Goal: Information Seeking & Learning: Learn about a topic

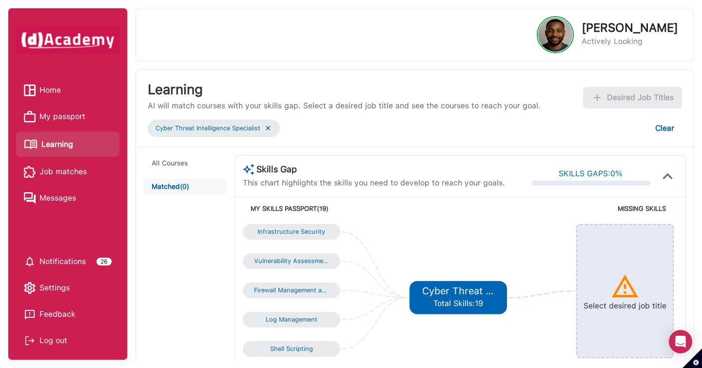
click at [268, 128] on img at bounding box center [268, 128] width 8 height 8
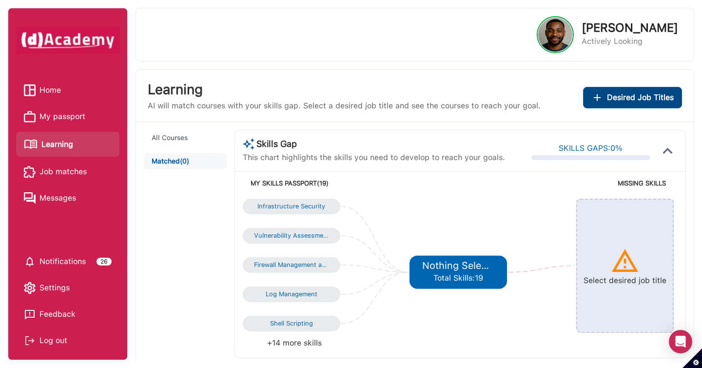
click at [607, 102] on div "Desired Job Titles" at bounding box center [632, 98] width 82 height 14
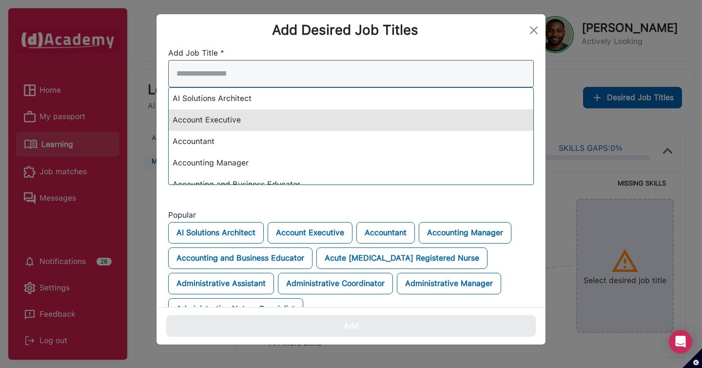
click at [452, 115] on div "AI Solutions Architect Account Executive Accountant Accounting Manager Accounti…" at bounding box center [351, 122] width 366 height 125
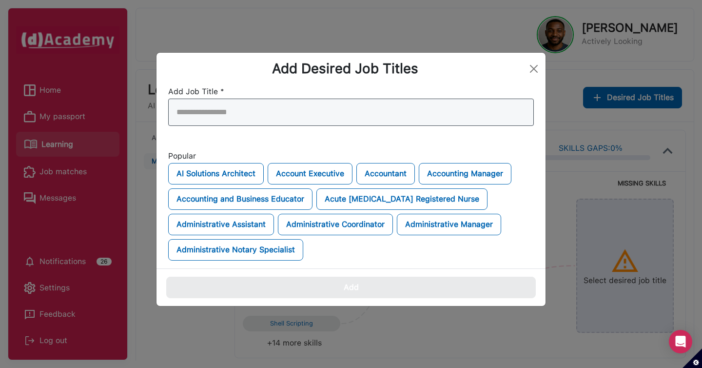
click at [431, 114] on input "search" at bounding box center [351, 111] width 366 height 27
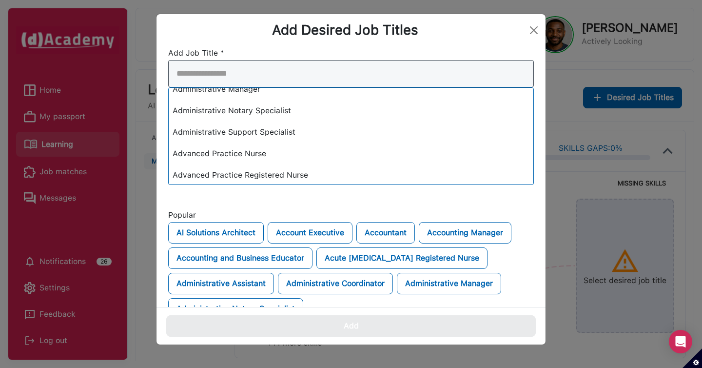
scroll to position [235, 0]
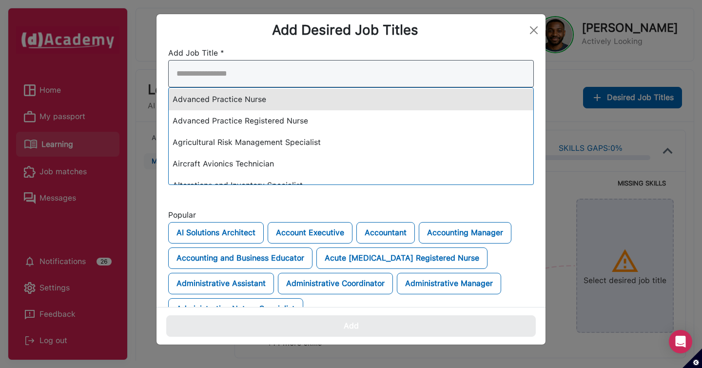
click at [405, 75] on div "Add Desired Job Titles Add Job Title * AI Solutions Architect Account Executive…" at bounding box center [351, 179] width 390 height 331
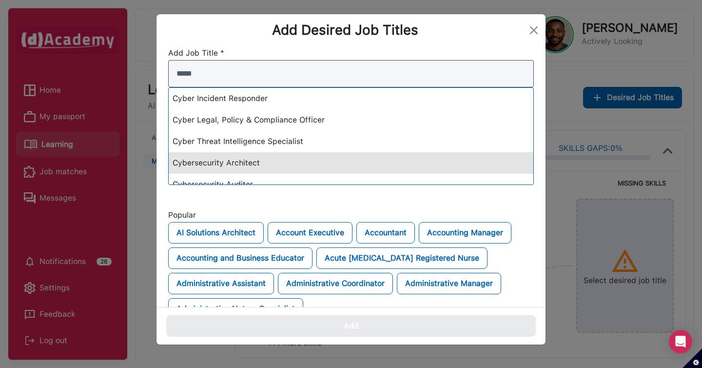
type input "*****"
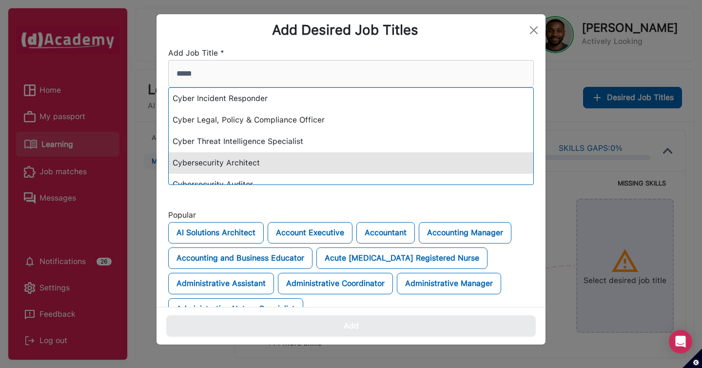
click at [357, 153] on div "Cybersecurity Architect" at bounding box center [351, 162] width 365 height 21
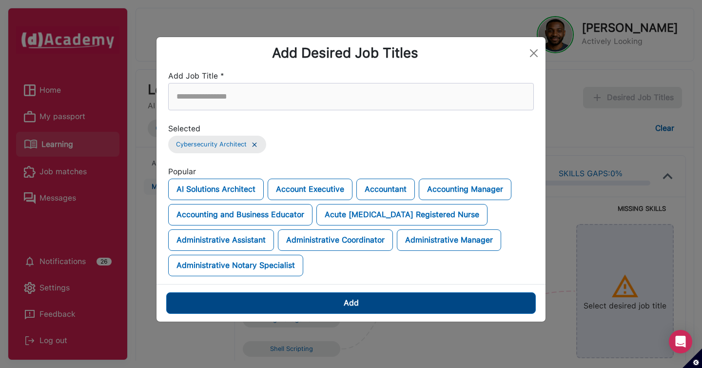
click at [326, 300] on button "Add" at bounding box center [350, 302] width 369 height 21
